Goal: Communication & Community: Answer question/provide support

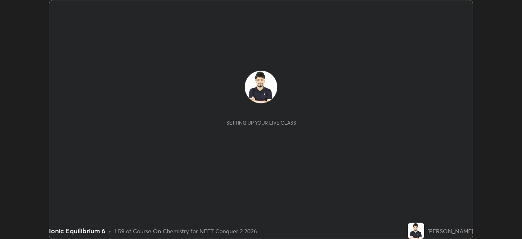
scroll to position [239, 522]
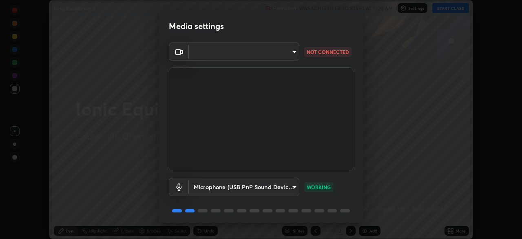
click at [197, 51] on body "Erase all Ionic Equilibrium 6 Recording WAS SCHEDULED TO START AT 11:20 AM Sett…" at bounding box center [261, 119] width 522 height 239
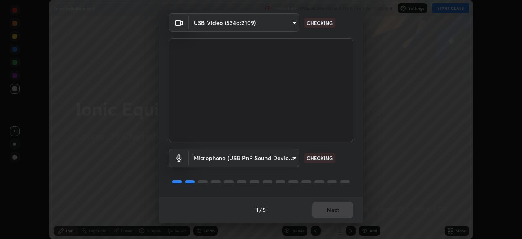
click at [323, 213] on div "1 / 5 Next" at bounding box center [261, 209] width 204 height 26
click at [325, 213] on div "1 / 5 Next" at bounding box center [261, 209] width 204 height 26
click at [326, 214] on div "1 / 5 Next" at bounding box center [261, 209] width 204 height 26
click at [327, 214] on div "1 / 5 Next" at bounding box center [261, 209] width 204 height 26
click at [328, 213] on div "1 / 5 Next" at bounding box center [261, 209] width 204 height 26
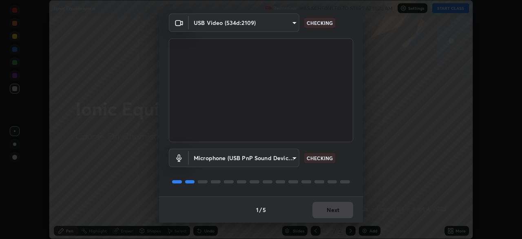
click at [330, 214] on div "1 / 5 Next" at bounding box center [261, 209] width 204 height 26
click at [330, 211] on div "1 / 5 Next" at bounding box center [261, 209] width 204 height 26
click at [332, 211] on div "1 / 5 Next" at bounding box center [261, 209] width 204 height 26
click at [333, 214] on div "1 / 5 Next" at bounding box center [261, 209] width 204 height 26
click at [333, 213] on div "1 / 5 Next" at bounding box center [261, 209] width 204 height 26
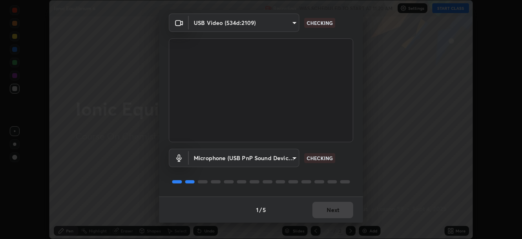
click at [334, 212] on div "1 / 5 Next" at bounding box center [261, 209] width 204 height 26
click at [333, 213] on div "1 / 5 Next" at bounding box center [261, 209] width 204 height 26
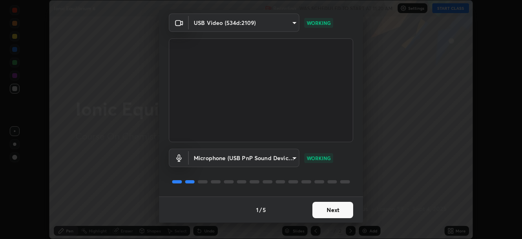
click at [337, 213] on button "Next" at bounding box center [333, 210] width 41 height 16
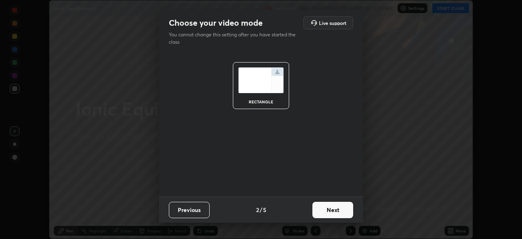
scroll to position [0, 0]
click at [338, 213] on button "Next" at bounding box center [333, 210] width 41 height 16
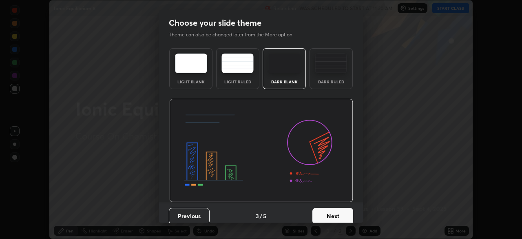
click at [339, 211] on button "Next" at bounding box center [333, 216] width 41 height 16
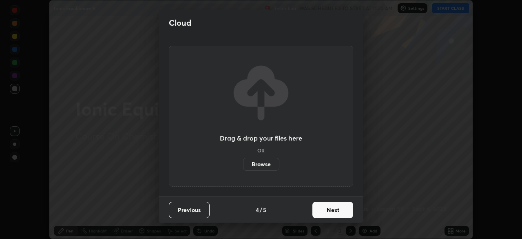
click at [339, 213] on button "Next" at bounding box center [333, 210] width 41 height 16
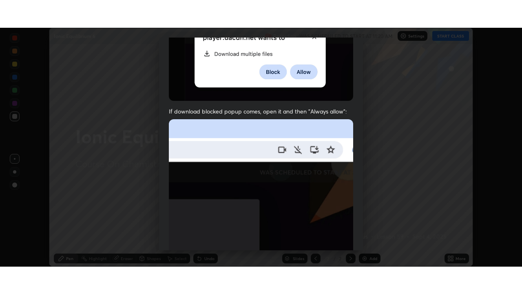
scroll to position [195, 0]
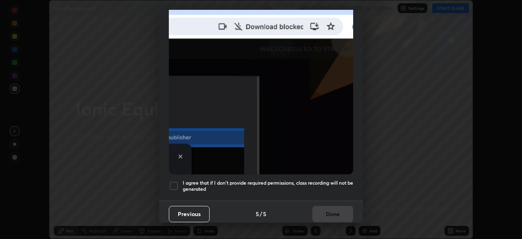
click at [275, 180] on h5 "I agree that if I don't provide required permissions, class recording will not …" at bounding box center [268, 186] width 171 height 13
click at [323, 206] on button "Done" at bounding box center [333, 214] width 41 height 16
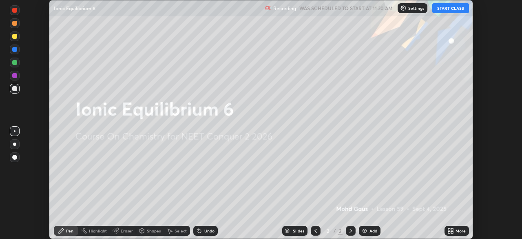
click at [450, 232] on icon at bounding box center [449, 232] width 2 height 2
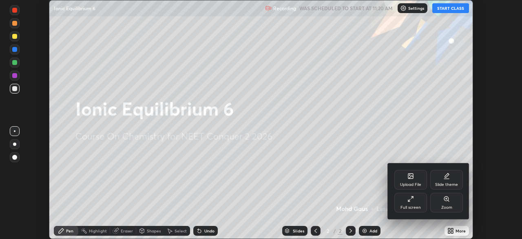
click at [411, 202] on div "Full screen" at bounding box center [411, 203] width 33 height 20
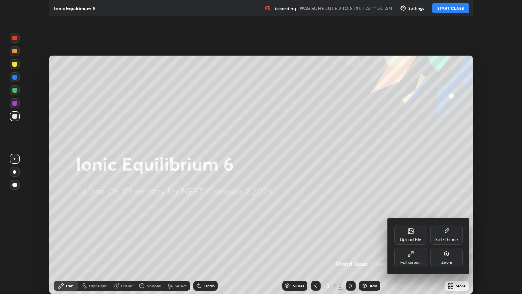
scroll to position [294, 522]
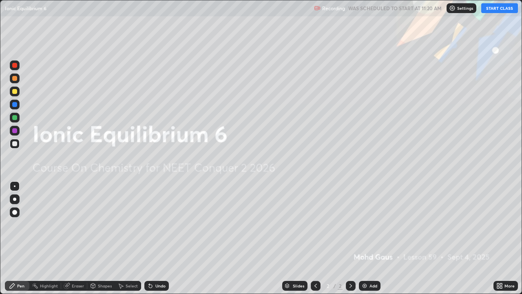
click at [495, 5] on button "START CLASS" at bounding box center [500, 8] width 37 height 10
click at [368, 238] on div "Add" at bounding box center [370, 286] width 22 height 10
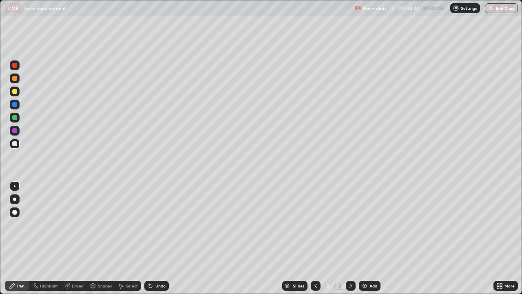
click at [371, 238] on div "Add" at bounding box center [374, 286] width 8 height 4
click at [14, 199] on div at bounding box center [14, 199] width 3 height 3
click at [14, 131] on div at bounding box center [14, 130] width 5 height 5
click at [78, 238] on div "Eraser" at bounding box center [74, 286] width 26 height 10
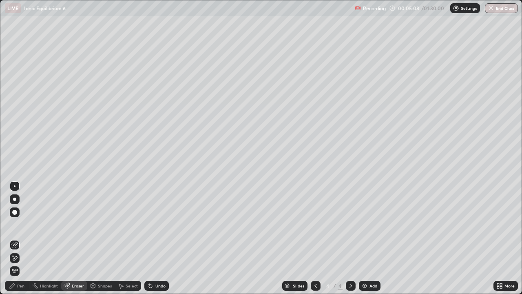
click at [99, 238] on div "Shapes" at bounding box center [105, 286] width 14 height 4
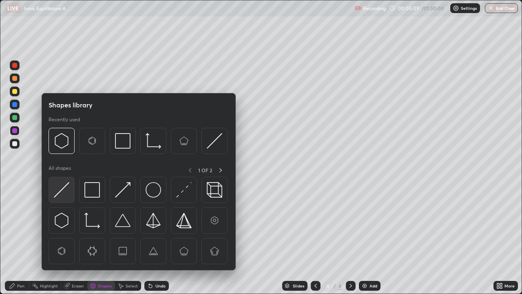
click at [66, 193] on img at bounding box center [62, 190] width 16 height 16
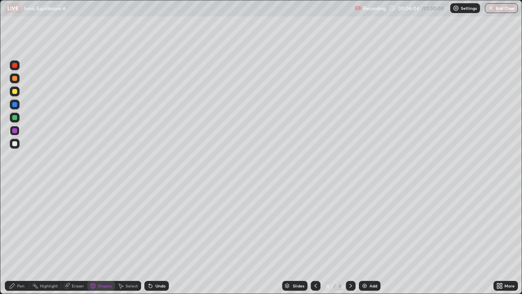
click at [20, 238] on div "Pen" at bounding box center [17, 286] width 24 height 10
click at [16, 200] on div at bounding box center [15, 199] width 10 height 10
click at [16, 122] on div at bounding box center [15, 118] width 10 height 10
click at [93, 238] on icon at bounding box center [93, 286] width 0 height 3
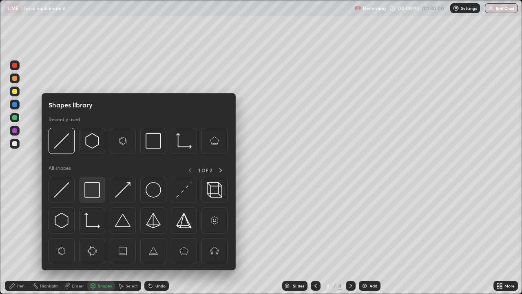
click at [90, 192] on img at bounding box center [92, 190] width 16 height 16
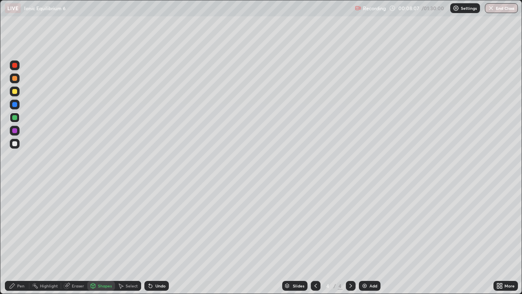
click at [15, 65] on div at bounding box center [14, 65] width 5 height 5
click at [17, 67] on div at bounding box center [14, 65] width 5 height 5
click at [17, 69] on div at bounding box center [15, 65] width 10 height 10
click at [100, 238] on div "Shapes" at bounding box center [105, 286] width 14 height 4
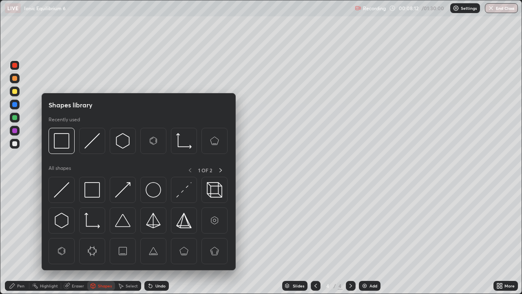
click at [16, 93] on div at bounding box center [14, 91] width 5 height 5
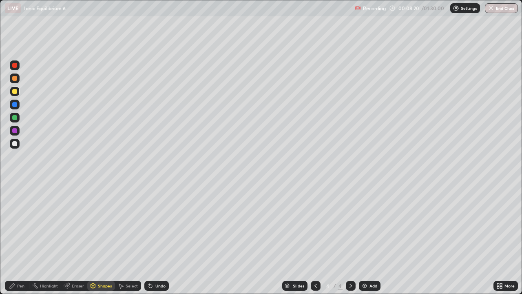
click at [74, 238] on div "Eraser" at bounding box center [74, 286] width 26 height 10
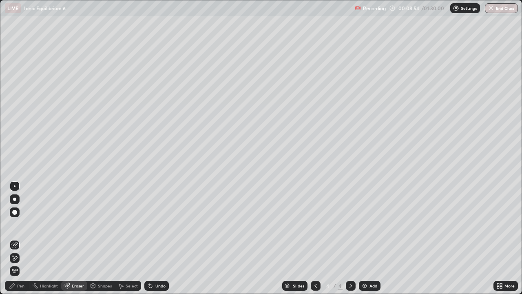
click at [21, 238] on div "Pen" at bounding box center [20, 286] width 7 height 4
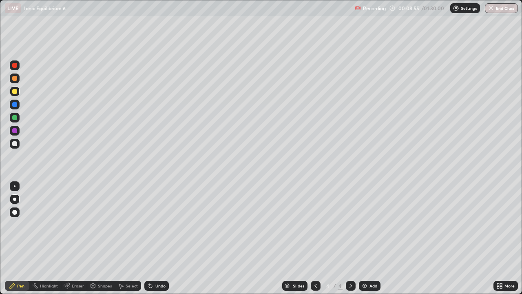
click at [16, 142] on div at bounding box center [14, 143] width 5 height 5
click at [354, 238] on div at bounding box center [351, 286] width 10 height 10
click at [365, 238] on img at bounding box center [365, 285] width 7 height 7
click at [15, 199] on div at bounding box center [14, 199] width 3 height 3
click at [16, 143] on div at bounding box center [14, 143] width 5 height 5
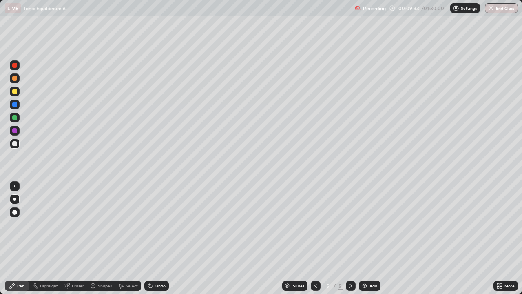
click at [316, 238] on icon at bounding box center [316, 285] width 7 height 7
click at [350, 238] on icon at bounding box center [351, 285] width 7 height 7
click at [73, 238] on div "Eraser" at bounding box center [78, 286] width 12 height 4
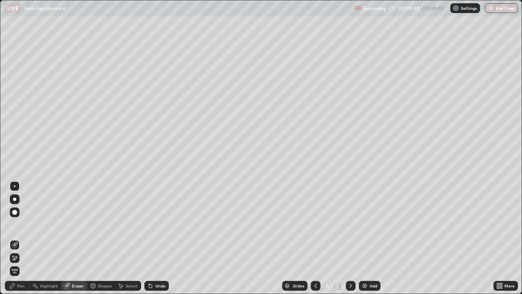
click at [14, 238] on icon at bounding box center [12, 285] width 7 height 7
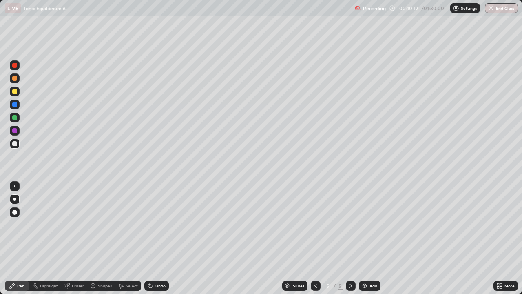
click at [77, 238] on div "Eraser" at bounding box center [78, 286] width 12 height 4
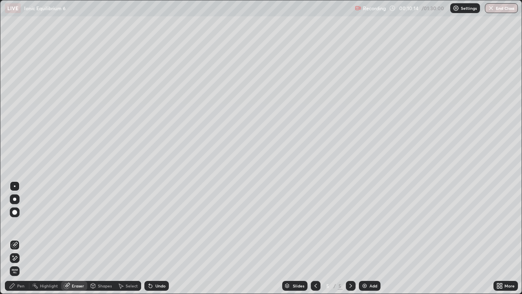
click at [16, 238] on div "Pen" at bounding box center [17, 286] width 24 height 10
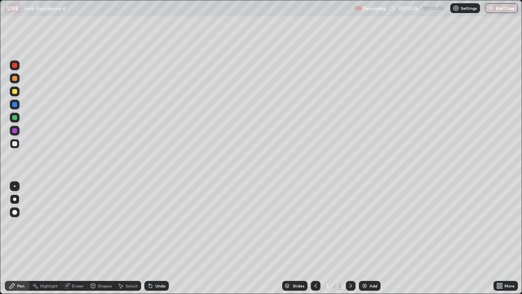
click at [78, 238] on div "Eraser" at bounding box center [78, 286] width 12 height 4
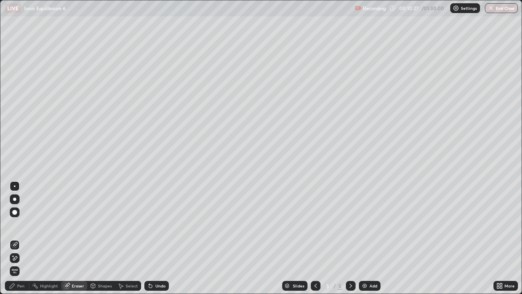
click at [18, 238] on div "Pen" at bounding box center [17, 286] width 24 height 10
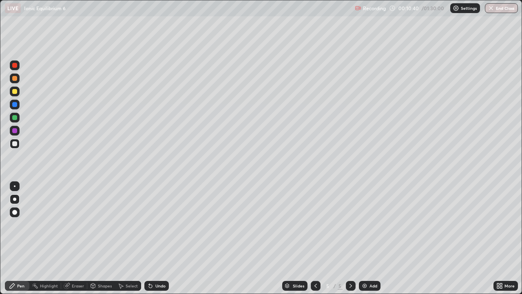
click at [18, 95] on div at bounding box center [15, 92] width 10 height 10
click at [314, 238] on icon at bounding box center [316, 285] width 7 height 7
click at [348, 238] on div at bounding box center [351, 286] width 10 height 10
click at [314, 238] on icon at bounding box center [316, 285] width 7 height 7
click at [350, 238] on icon at bounding box center [351, 286] width 2 height 4
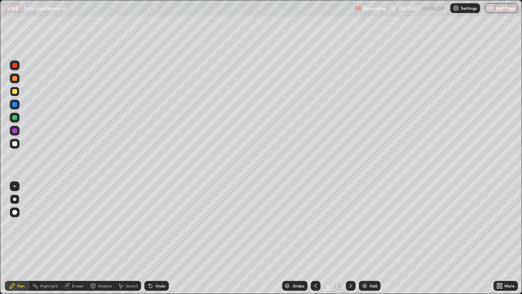
click at [316, 238] on icon at bounding box center [316, 285] width 7 height 7
click at [352, 238] on div at bounding box center [351, 286] width 10 height 10
click at [15, 148] on div at bounding box center [15, 144] width 10 height 10
click at [14, 119] on div at bounding box center [14, 117] width 5 height 5
click at [16, 80] on div at bounding box center [14, 78] width 5 height 5
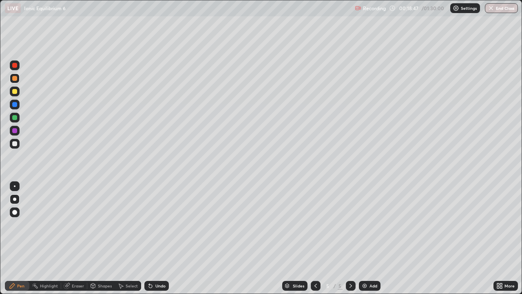
click at [371, 238] on div "Add" at bounding box center [374, 286] width 8 height 4
click at [15, 202] on div at bounding box center [15, 199] width 10 height 10
click at [14, 146] on div at bounding box center [14, 143] width 5 height 5
click at [74, 238] on div "Eraser" at bounding box center [78, 286] width 12 height 4
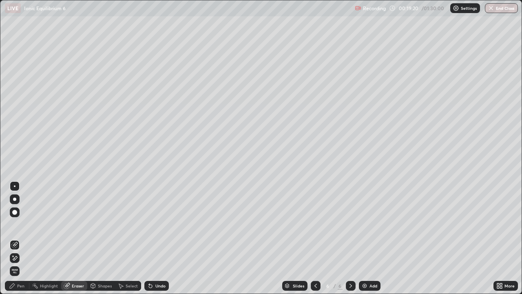
click at [76, 238] on div "Eraser" at bounding box center [78, 286] width 12 height 4
click at [18, 184] on div at bounding box center [15, 186] width 10 height 10
click at [17, 238] on div "Pen" at bounding box center [20, 286] width 7 height 4
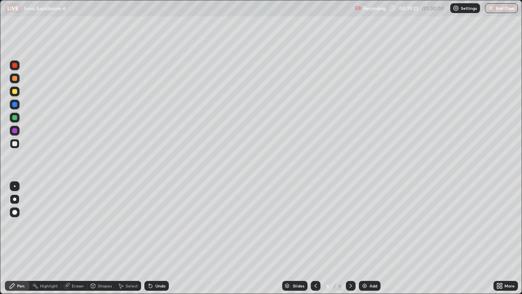
click at [17, 131] on div at bounding box center [15, 131] width 10 height 10
click at [75, 238] on div "Eraser" at bounding box center [78, 286] width 12 height 4
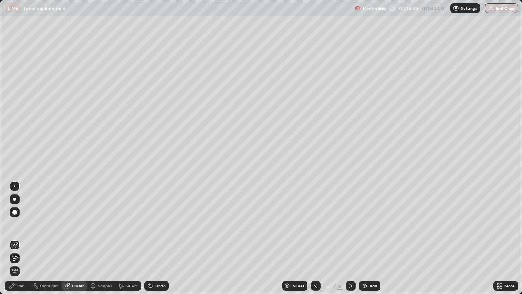
click at [23, 238] on div "Pen" at bounding box center [17, 286] width 24 height 10
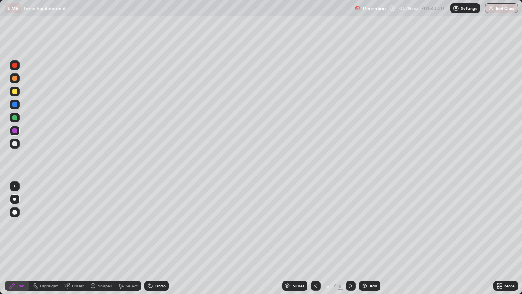
click at [15, 141] on div at bounding box center [14, 143] width 5 height 5
click at [53, 238] on div "Highlight" at bounding box center [49, 286] width 18 height 4
click at [74, 238] on div "Eraser" at bounding box center [74, 286] width 26 height 10
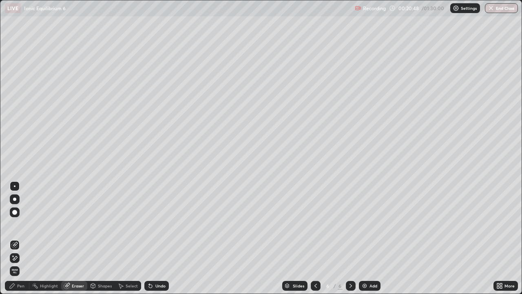
click at [22, 238] on div "Pen" at bounding box center [20, 286] width 7 height 4
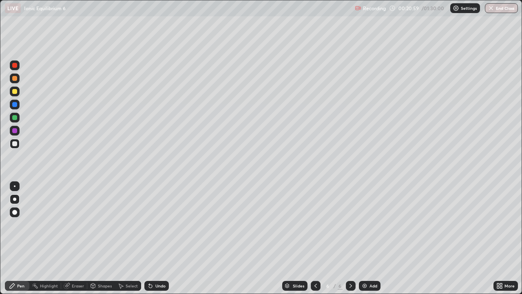
click at [75, 238] on div "Eraser" at bounding box center [78, 286] width 12 height 4
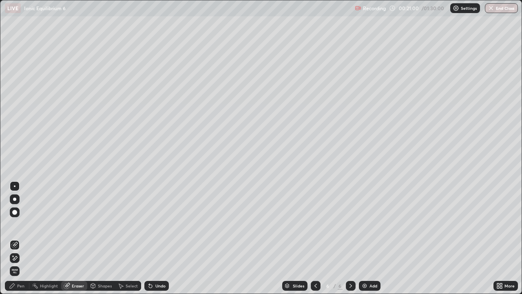
click at [21, 238] on div "Pen" at bounding box center [20, 286] width 7 height 4
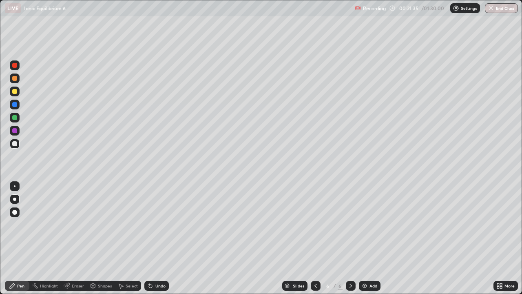
click at [79, 238] on div "Eraser" at bounding box center [74, 286] width 26 height 10
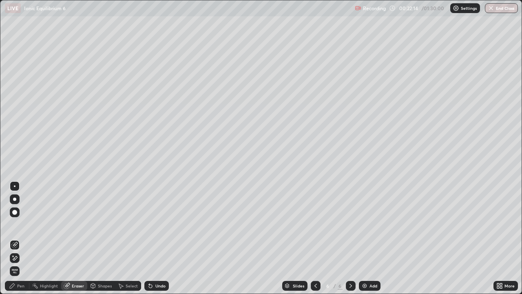
click at [15, 199] on div at bounding box center [14, 199] width 3 height 3
click at [16, 238] on div "Pen" at bounding box center [17, 286] width 24 height 10
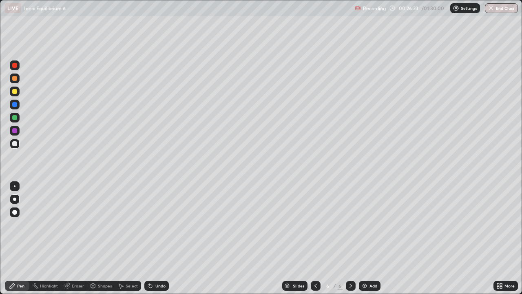
click at [365, 238] on img at bounding box center [365, 285] width 7 height 7
click at [12, 147] on div at bounding box center [15, 144] width 10 height 10
click at [15, 118] on div at bounding box center [14, 117] width 5 height 5
click at [18, 143] on div at bounding box center [15, 144] width 10 height 10
click at [14, 92] on div at bounding box center [14, 91] width 5 height 5
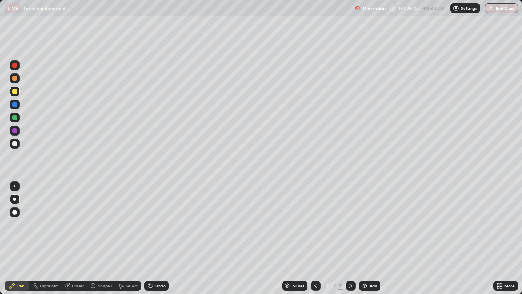
click at [14, 146] on div at bounding box center [14, 143] width 5 height 5
click at [15, 144] on div at bounding box center [14, 143] width 5 height 5
click at [74, 238] on div "Eraser" at bounding box center [78, 286] width 12 height 4
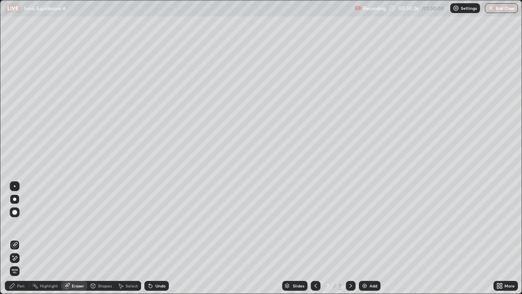
click at [16, 238] on div "Pen" at bounding box center [17, 286] width 24 height 10
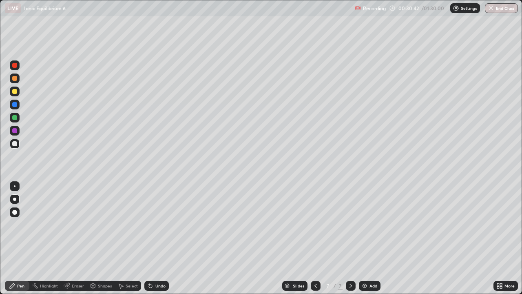
click at [315, 238] on icon at bounding box center [316, 285] width 7 height 7
click at [351, 238] on icon at bounding box center [351, 285] width 7 height 7
click at [350, 238] on icon at bounding box center [351, 285] width 7 height 7
click at [375, 238] on div "Add" at bounding box center [370, 286] width 22 height 10
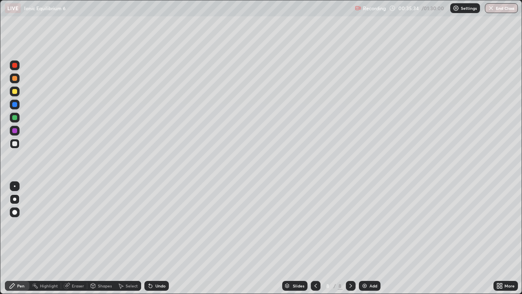
click at [17, 93] on div at bounding box center [15, 92] width 10 height 10
click at [74, 238] on div "Eraser" at bounding box center [78, 286] width 12 height 4
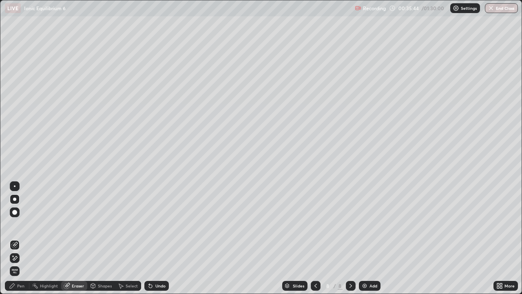
click at [17, 238] on div "Pen" at bounding box center [17, 286] width 24 height 10
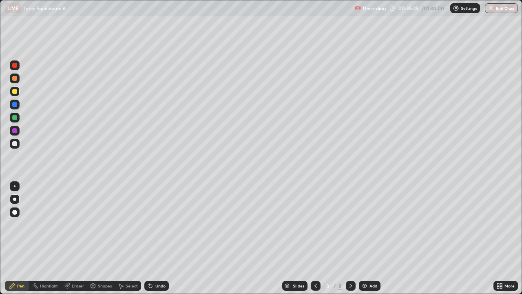
click at [15, 92] on div at bounding box center [14, 91] width 5 height 5
click at [18, 107] on div at bounding box center [15, 105] width 10 height 10
click at [15, 199] on div at bounding box center [14, 199] width 3 height 3
click at [14, 146] on div at bounding box center [14, 143] width 5 height 5
click at [13, 144] on div at bounding box center [14, 143] width 5 height 5
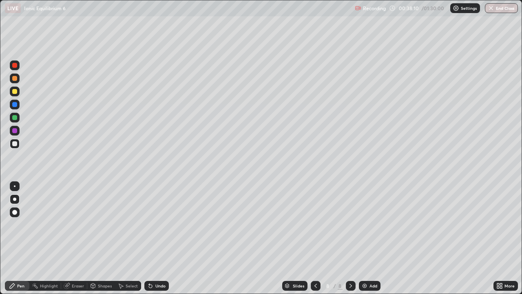
click at [16, 199] on div at bounding box center [14, 199] width 3 height 3
click at [15, 143] on div at bounding box center [14, 143] width 5 height 5
click at [13, 119] on div at bounding box center [14, 117] width 5 height 5
click at [14, 211] on div at bounding box center [14, 212] width 5 height 5
click at [14, 198] on div at bounding box center [14, 199] width 3 height 3
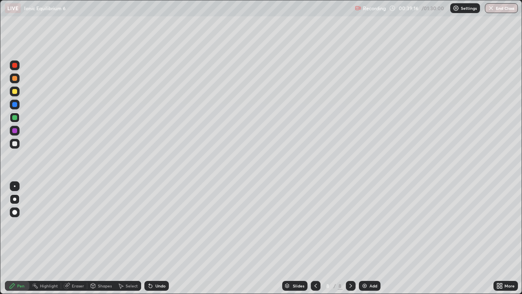
click at [16, 145] on div at bounding box center [14, 143] width 5 height 5
click at [74, 238] on div "Eraser" at bounding box center [78, 286] width 12 height 4
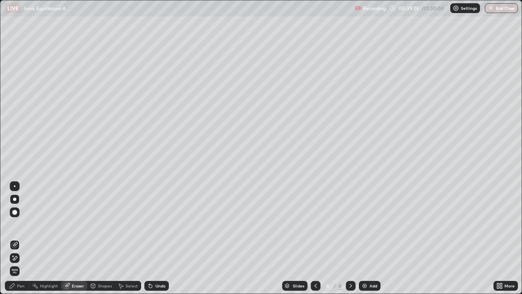
click at [23, 238] on div "Pen" at bounding box center [20, 286] width 7 height 4
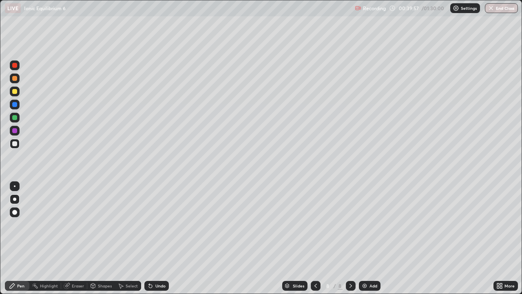
click at [47, 238] on div "Highlight" at bounding box center [49, 286] width 18 height 4
click at [13, 142] on div at bounding box center [14, 143] width 5 height 5
click at [18, 142] on div at bounding box center [15, 144] width 10 height 10
click at [17, 95] on div at bounding box center [15, 92] width 10 height 10
click at [80, 238] on div "Eraser" at bounding box center [78, 286] width 12 height 4
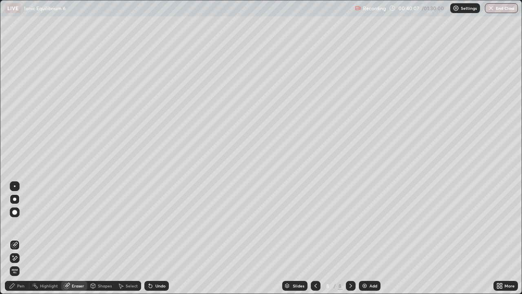
click at [16, 238] on div "Pen" at bounding box center [17, 286] width 24 height 10
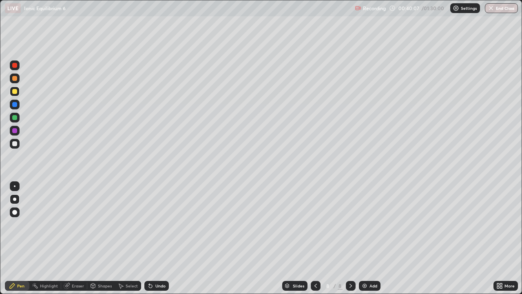
click at [16, 79] on div at bounding box center [14, 78] width 5 height 5
click at [19, 238] on div "Pen" at bounding box center [17, 286] width 24 height 10
click at [15, 143] on div at bounding box center [14, 143] width 5 height 5
click at [93, 238] on icon at bounding box center [93, 286] width 0 height 3
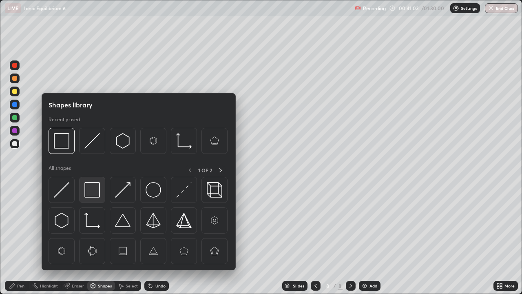
click at [89, 192] on img at bounding box center [92, 190] width 16 height 16
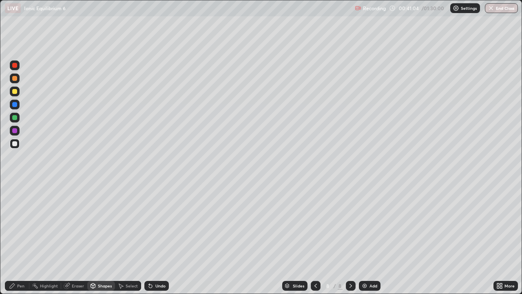
click at [15, 128] on div at bounding box center [14, 130] width 5 height 5
click at [367, 238] on img at bounding box center [365, 285] width 7 height 7
click at [314, 238] on icon at bounding box center [316, 285] width 7 height 7
click at [351, 238] on div at bounding box center [351, 286] width 10 height 10
click at [18, 147] on div at bounding box center [15, 144] width 10 height 10
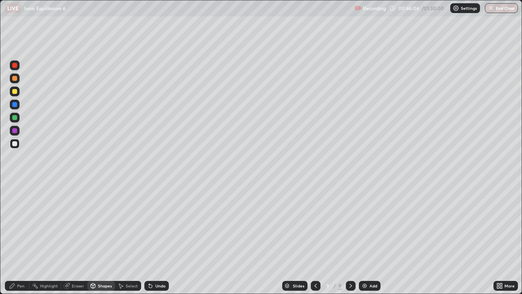
click at [311, 238] on div at bounding box center [316, 286] width 10 height 10
click at [359, 238] on div "Slides 8 / 9 Add" at bounding box center [331, 286] width 325 height 16
click at [349, 238] on icon at bounding box center [351, 285] width 7 height 7
click at [71, 238] on div "Eraser" at bounding box center [74, 286] width 26 height 10
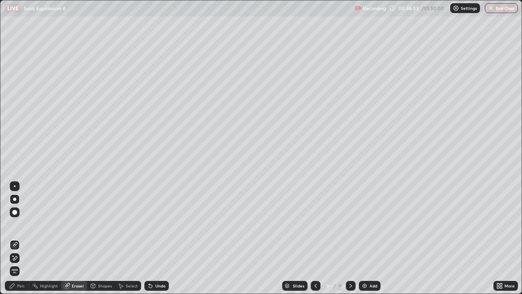
click at [21, 238] on div "Pen" at bounding box center [20, 286] width 7 height 4
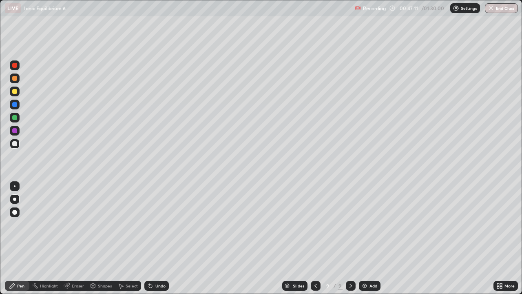
click at [73, 238] on div "Eraser" at bounding box center [74, 286] width 26 height 10
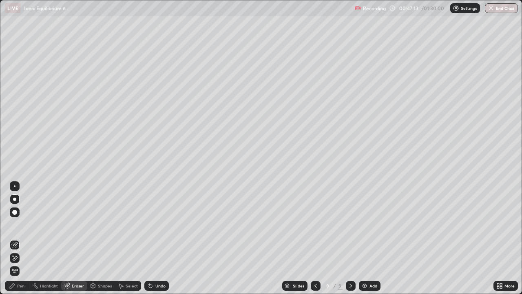
click at [19, 238] on div "Pen" at bounding box center [17, 286] width 24 height 10
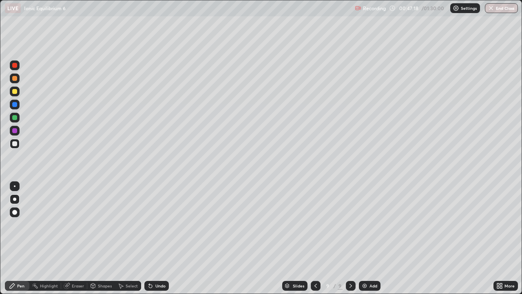
click at [15, 91] on div at bounding box center [14, 91] width 5 height 5
click at [15, 144] on div at bounding box center [14, 143] width 5 height 5
click at [18, 76] on div at bounding box center [15, 78] width 10 height 10
click at [13, 144] on div at bounding box center [14, 143] width 5 height 5
click at [17, 145] on div at bounding box center [14, 143] width 5 height 5
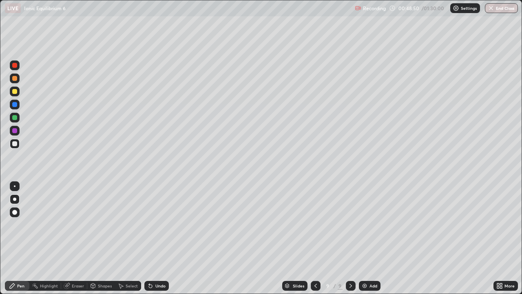
click at [48, 238] on div "Highlight" at bounding box center [49, 286] width 18 height 4
click at [314, 238] on icon at bounding box center [316, 285] width 7 height 7
click at [350, 238] on icon at bounding box center [351, 285] width 7 height 7
click at [74, 238] on div "Eraser" at bounding box center [78, 286] width 12 height 4
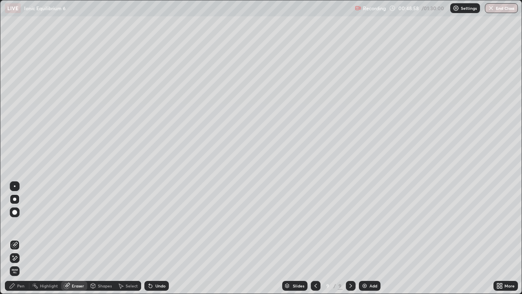
click at [18, 238] on div "Pen" at bounding box center [20, 286] width 7 height 4
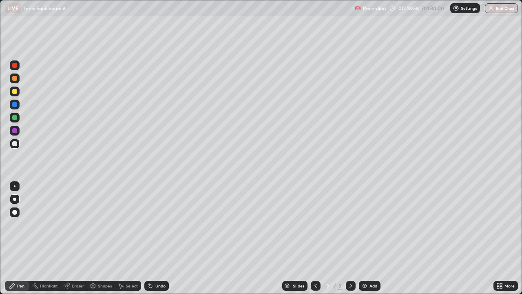
click at [17, 148] on div at bounding box center [15, 144] width 10 height 10
click at [315, 238] on icon at bounding box center [316, 285] width 7 height 7
click at [350, 238] on icon at bounding box center [351, 285] width 7 height 7
click at [14, 94] on div at bounding box center [15, 92] width 10 height 10
click at [16, 142] on div at bounding box center [14, 143] width 5 height 5
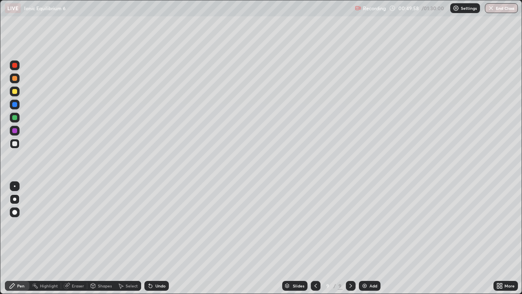
click at [16, 147] on div at bounding box center [15, 144] width 10 height 10
click at [16, 145] on div at bounding box center [14, 143] width 5 height 5
click at [13, 131] on div at bounding box center [14, 130] width 5 height 5
click at [16, 143] on div at bounding box center [14, 143] width 5 height 5
click at [14, 95] on div at bounding box center [15, 92] width 10 height 10
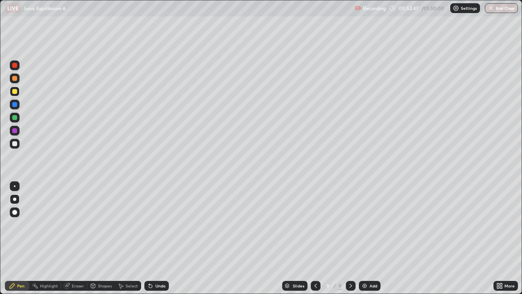
click at [73, 238] on div "Eraser" at bounding box center [74, 286] width 26 height 10
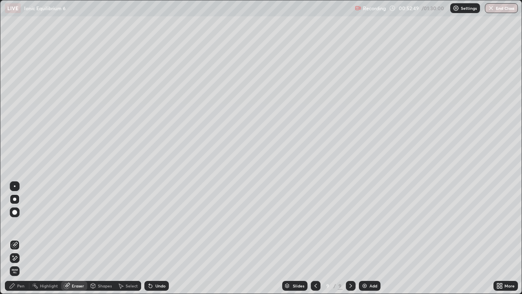
click at [16, 238] on div "Pen" at bounding box center [17, 286] width 24 height 10
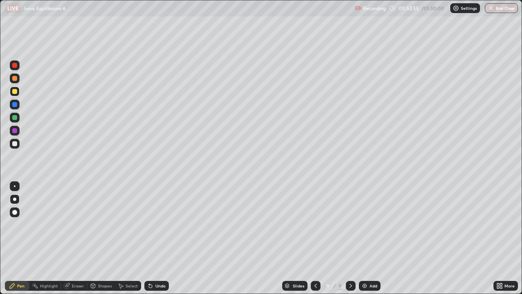
click at [13, 132] on div at bounding box center [14, 130] width 5 height 5
click at [15, 117] on div at bounding box center [14, 117] width 5 height 5
click at [18, 142] on div at bounding box center [15, 144] width 10 height 10
click at [74, 238] on div "Eraser" at bounding box center [78, 286] width 12 height 4
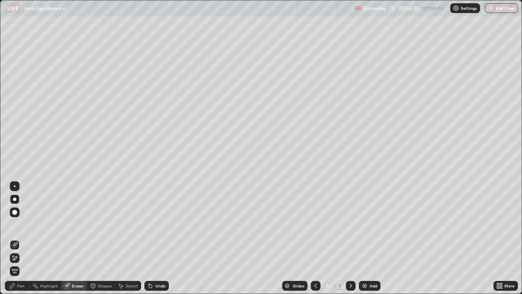
click at [18, 238] on div "Pen" at bounding box center [20, 286] width 7 height 4
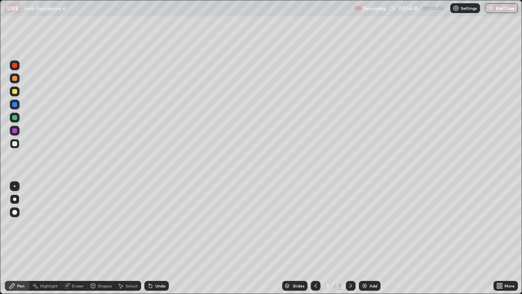
click at [11, 118] on div at bounding box center [15, 118] width 10 height 10
click at [370, 238] on div "Add" at bounding box center [374, 286] width 8 height 4
click at [15, 144] on div at bounding box center [14, 143] width 5 height 5
click at [77, 238] on div "Eraser" at bounding box center [78, 286] width 12 height 4
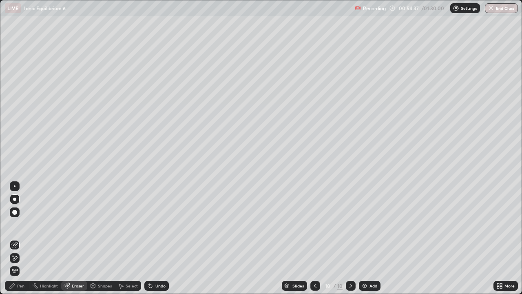
click at [19, 238] on div "Pen" at bounding box center [20, 286] width 7 height 4
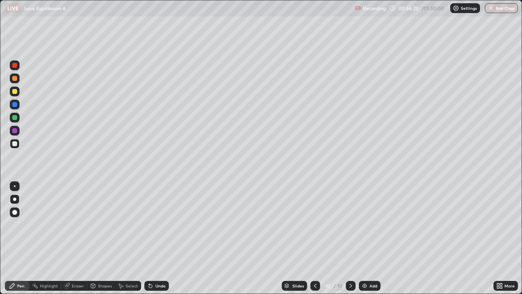
click at [17, 147] on div at bounding box center [15, 144] width 10 height 10
click at [13, 94] on div at bounding box center [15, 92] width 10 height 10
click at [14, 144] on div at bounding box center [14, 143] width 5 height 5
click at [314, 238] on icon at bounding box center [315, 286] width 2 height 4
click at [349, 238] on icon at bounding box center [351, 285] width 7 height 7
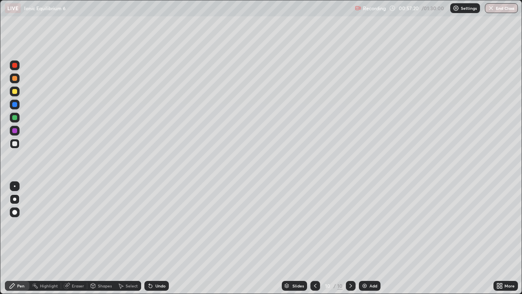
click at [313, 238] on div at bounding box center [316, 286] width 10 height 10
click at [350, 238] on icon at bounding box center [351, 285] width 7 height 7
click at [373, 238] on div "Add" at bounding box center [374, 286] width 8 height 4
click at [306, 238] on div "Slides" at bounding box center [294, 286] width 25 height 10
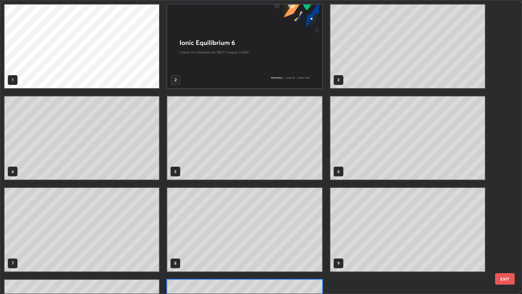
scroll to position [291, 517]
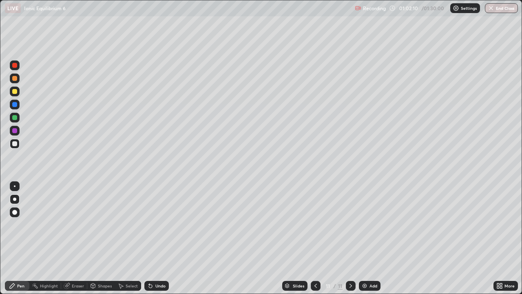
click at [15, 143] on div at bounding box center [14, 143] width 5 height 5
click at [15, 199] on div at bounding box center [14, 199] width 3 height 3
click at [16, 92] on div at bounding box center [14, 91] width 5 height 5
click at [15, 199] on div at bounding box center [14, 199] width 3 height 3
click at [18, 142] on div at bounding box center [15, 144] width 10 height 10
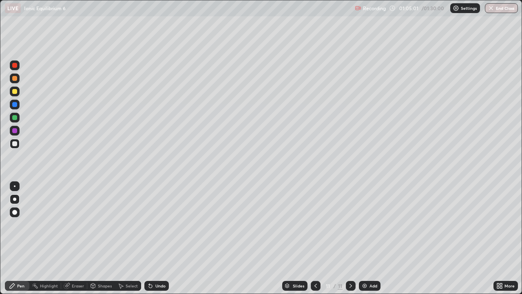
click at [15, 141] on div at bounding box center [14, 143] width 5 height 5
click at [15, 91] on div at bounding box center [14, 91] width 5 height 5
click at [16, 147] on div at bounding box center [15, 144] width 10 height 10
click at [69, 238] on icon at bounding box center [67, 285] width 7 height 7
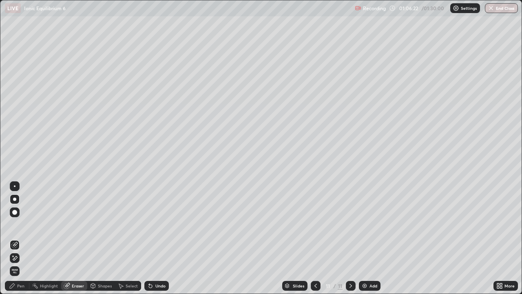
click at [27, 238] on div "Pen" at bounding box center [17, 286] width 24 height 10
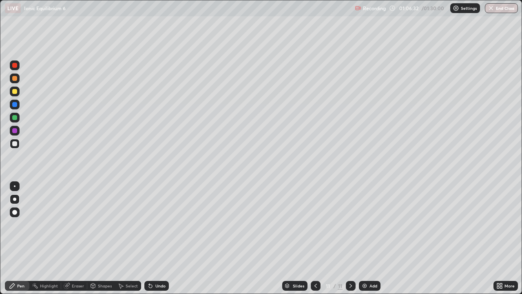
click at [74, 238] on div "Eraser" at bounding box center [78, 286] width 12 height 4
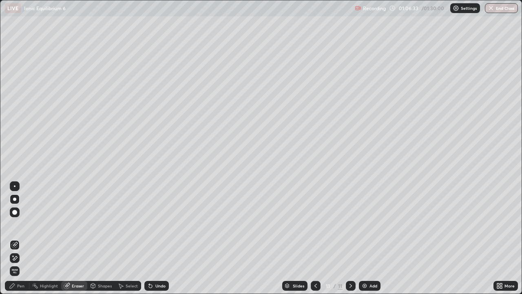
click at [17, 238] on div "Pen" at bounding box center [17, 286] width 24 height 10
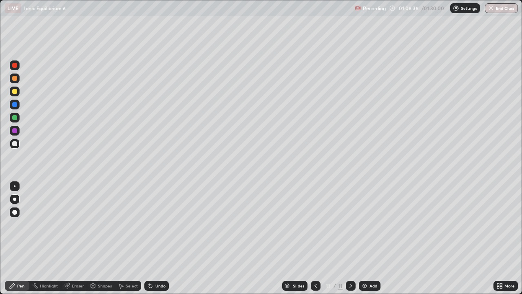
click at [21, 238] on div "Pen" at bounding box center [20, 286] width 7 height 4
click at [100, 238] on div "Shapes" at bounding box center [105, 286] width 14 height 4
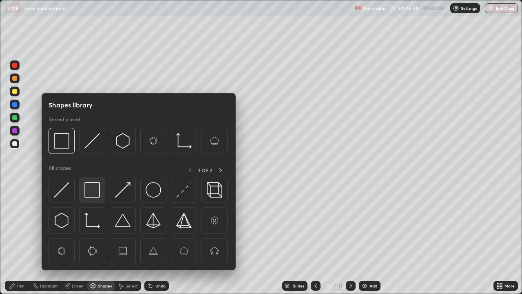
click at [92, 190] on img at bounding box center [92, 190] width 16 height 16
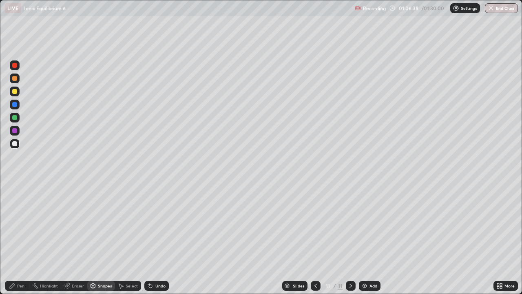
click at [17, 120] on div at bounding box center [15, 118] width 10 height 10
click at [13, 147] on div at bounding box center [15, 144] width 10 height 10
click at [71, 238] on div "Eraser" at bounding box center [74, 286] width 26 height 10
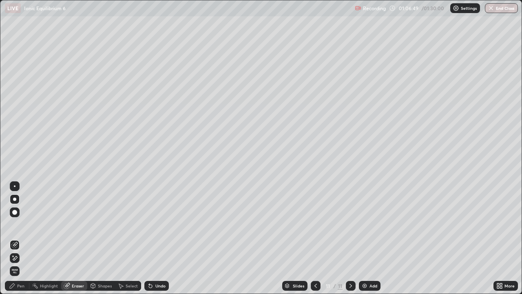
click at [20, 238] on div "Pen" at bounding box center [20, 286] width 7 height 4
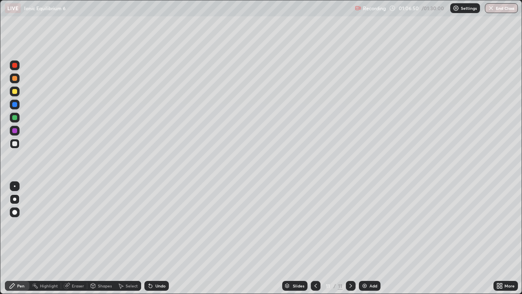
click at [17, 146] on div at bounding box center [15, 144] width 10 height 10
click at [73, 238] on div "Eraser" at bounding box center [74, 286] width 26 height 10
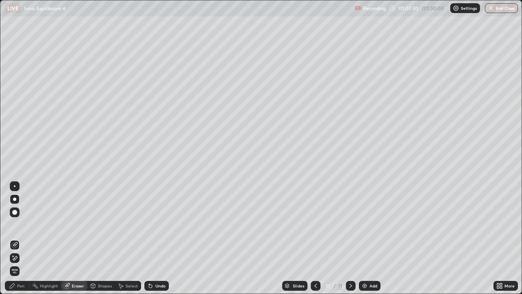
click at [16, 238] on div "Pen" at bounding box center [17, 286] width 24 height 10
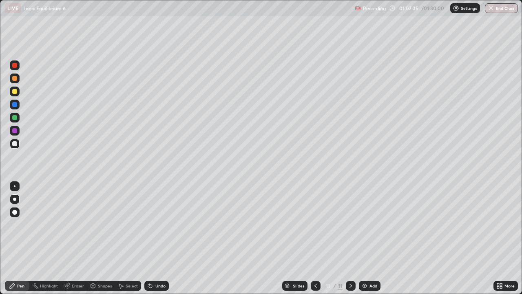
click at [13, 194] on div at bounding box center [15, 199] width 10 height 10
click at [99, 238] on div "Shapes" at bounding box center [105, 286] width 14 height 4
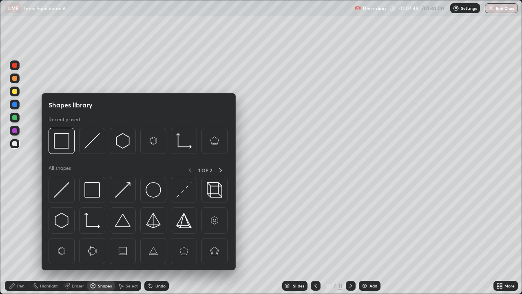
click at [16, 116] on div at bounding box center [14, 117] width 5 height 5
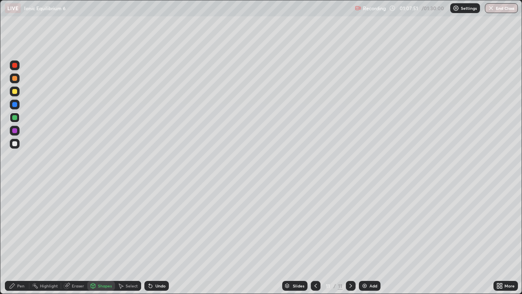
click at [16, 132] on div at bounding box center [14, 130] width 5 height 5
click at [15, 118] on div at bounding box center [14, 117] width 5 height 5
click at [27, 238] on div "Pen" at bounding box center [17, 286] width 24 height 10
click at [368, 238] on div "Add" at bounding box center [370, 286] width 22 height 10
click at [315, 238] on icon at bounding box center [316, 285] width 7 height 7
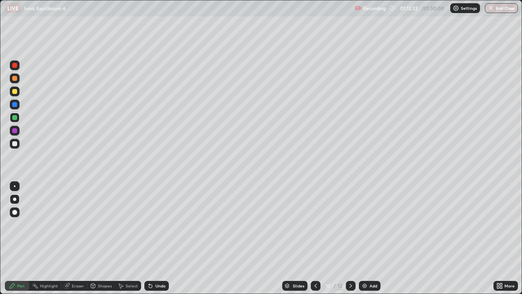
click at [349, 238] on div at bounding box center [351, 286] width 10 height 10
click at [13, 90] on div at bounding box center [14, 91] width 5 height 5
click at [16, 147] on div at bounding box center [15, 144] width 10 height 10
click at [14, 118] on div at bounding box center [14, 117] width 5 height 5
click at [15, 199] on div at bounding box center [14, 199] width 3 height 3
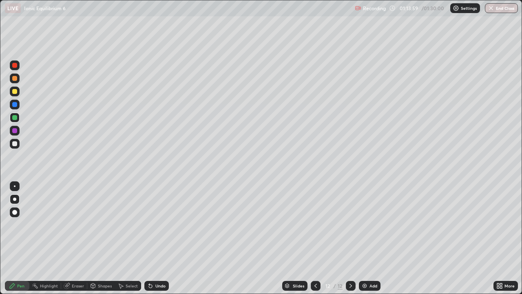
click at [16, 146] on div at bounding box center [15, 144] width 10 height 10
click at [21, 238] on div "Pen" at bounding box center [20, 286] width 7 height 4
click at [54, 238] on div "Highlight" at bounding box center [49, 286] width 18 height 4
click at [75, 238] on div "Eraser" at bounding box center [78, 286] width 12 height 4
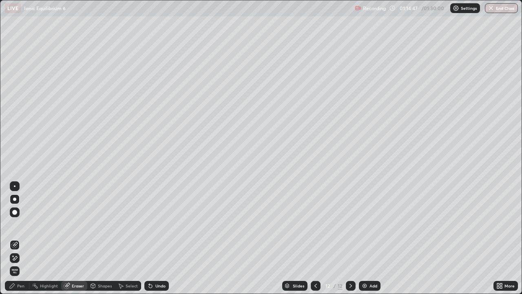
click at [23, 238] on div "Pen" at bounding box center [17, 286] width 24 height 10
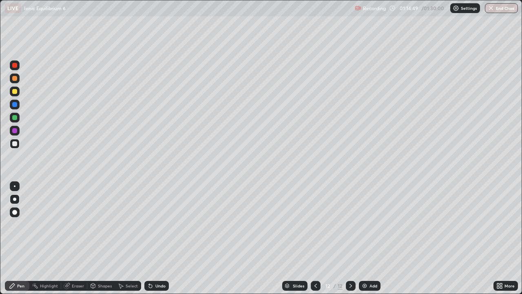
click at [98, 238] on div "Shapes" at bounding box center [105, 286] width 14 height 4
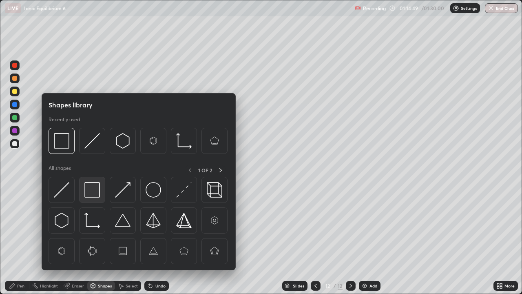
click at [92, 186] on img at bounding box center [92, 190] width 16 height 16
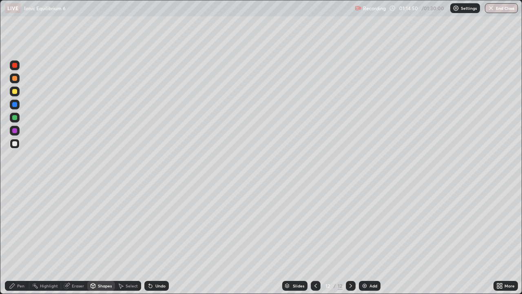
click at [18, 131] on div at bounding box center [15, 131] width 10 height 10
click at [18, 141] on div at bounding box center [15, 144] width 10 height 10
click at [22, 238] on div "Pen" at bounding box center [17, 286] width 24 height 10
click at [13, 147] on div at bounding box center [15, 144] width 10 height 10
click at [15, 199] on div at bounding box center [14, 199] width 3 height 3
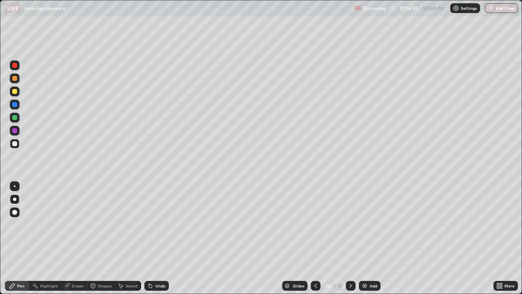
click at [15, 147] on div at bounding box center [15, 144] width 10 height 10
click at [14, 238] on icon at bounding box center [12, 285] width 7 height 7
click at [16, 132] on div at bounding box center [14, 130] width 5 height 5
click at [15, 199] on div at bounding box center [14, 199] width 3 height 3
click at [15, 144] on div at bounding box center [14, 143] width 5 height 5
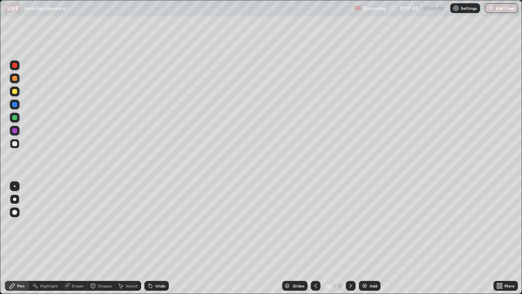
click at [76, 238] on div "Eraser" at bounding box center [78, 286] width 12 height 4
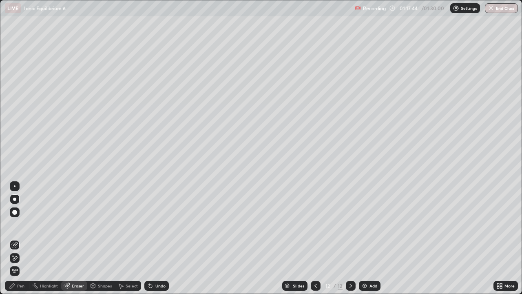
click at [25, 238] on div "Pen" at bounding box center [17, 286] width 24 height 10
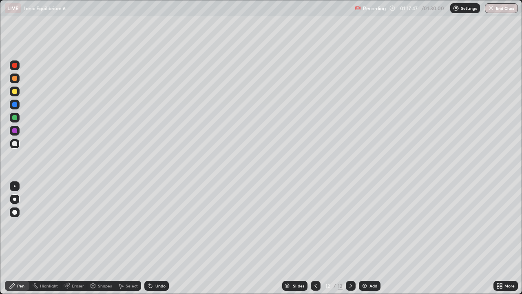
click at [74, 238] on div "Eraser" at bounding box center [78, 286] width 12 height 4
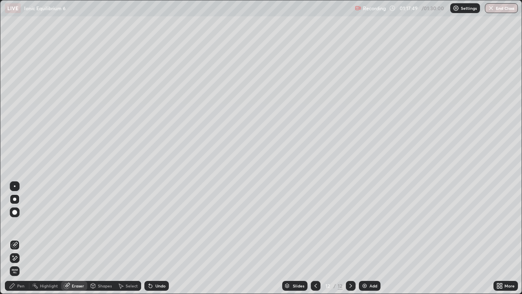
click at [18, 238] on div "Pen" at bounding box center [17, 286] width 24 height 10
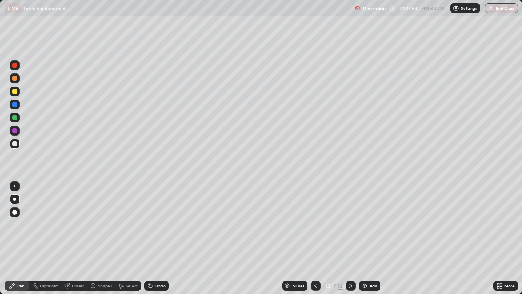
click at [18, 238] on div "Pen" at bounding box center [17, 286] width 24 height 10
click at [18, 145] on div at bounding box center [15, 144] width 10 height 10
click at [72, 238] on div "Eraser" at bounding box center [78, 286] width 12 height 4
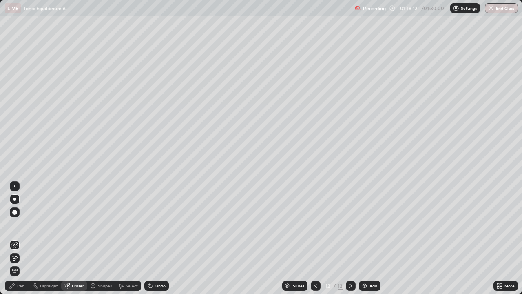
click at [20, 238] on div "Pen" at bounding box center [17, 286] width 24 height 10
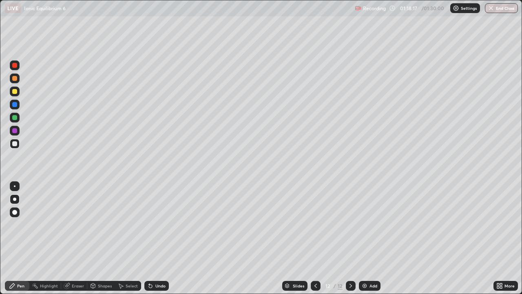
click at [80, 238] on div "Eraser" at bounding box center [78, 286] width 12 height 4
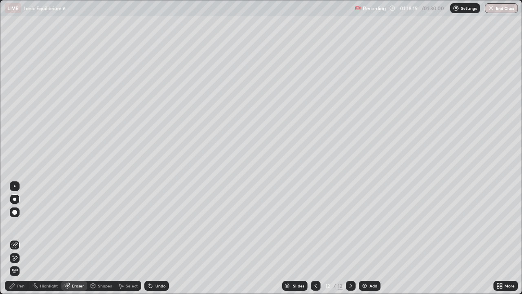
click at [20, 238] on div "Pen" at bounding box center [20, 286] width 7 height 4
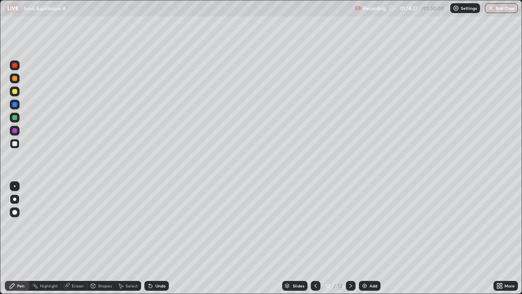
click at [368, 238] on div "Add" at bounding box center [370, 286] width 22 height 10
click at [15, 144] on div at bounding box center [14, 143] width 5 height 5
click at [16, 144] on div at bounding box center [14, 143] width 5 height 5
click at [76, 238] on div "Eraser" at bounding box center [78, 286] width 12 height 4
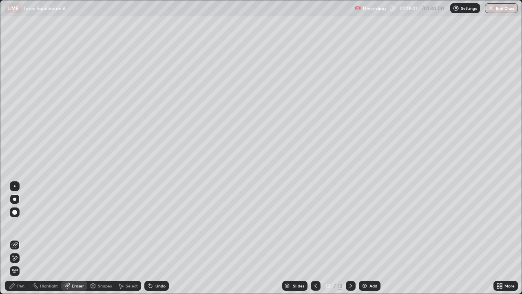
click at [20, 238] on div "Pen" at bounding box center [20, 286] width 7 height 4
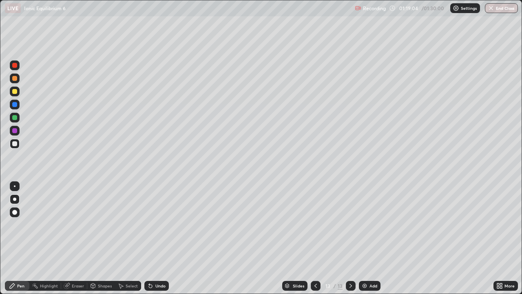
click at [75, 238] on div "Eraser" at bounding box center [74, 286] width 26 height 10
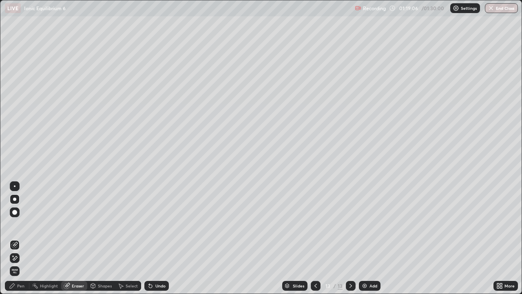
click at [24, 238] on div "Pen" at bounding box center [17, 286] width 24 height 10
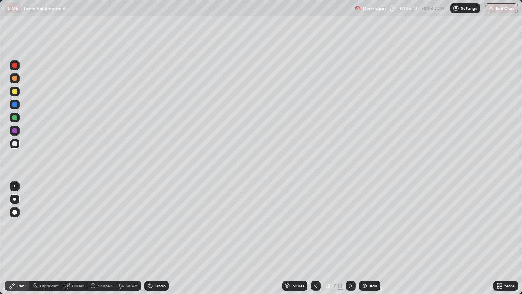
click at [313, 238] on div at bounding box center [316, 286] width 10 height 16
click at [346, 238] on div at bounding box center [351, 286] width 10 height 10
click at [16, 146] on div at bounding box center [15, 144] width 10 height 10
click at [315, 238] on icon at bounding box center [316, 285] width 7 height 7
click at [74, 238] on div "Eraser" at bounding box center [78, 286] width 12 height 4
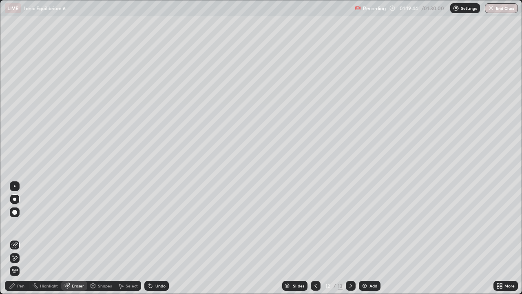
click at [18, 238] on div "Pen" at bounding box center [17, 286] width 24 height 10
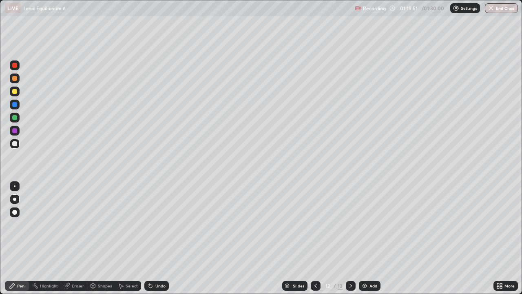
click at [78, 238] on div "Eraser" at bounding box center [78, 286] width 12 height 4
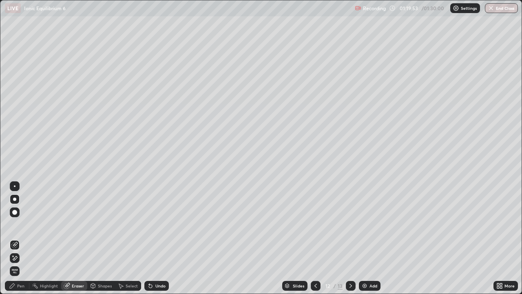
click at [24, 238] on div "Pen" at bounding box center [20, 286] width 7 height 4
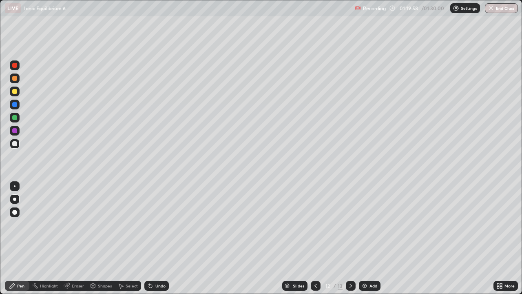
click at [351, 238] on icon at bounding box center [351, 285] width 7 height 7
click at [15, 143] on div at bounding box center [14, 143] width 5 height 5
click at [76, 238] on div "Eraser" at bounding box center [78, 286] width 12 height 4
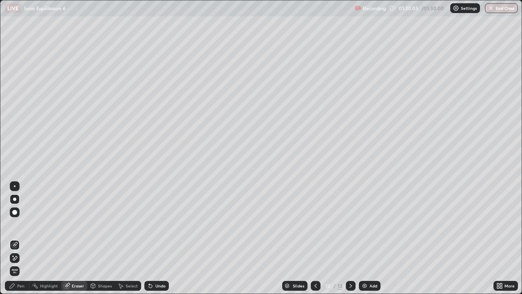
click at [12, 238] on icon at bounding box center [12, 285] width 5 height 5
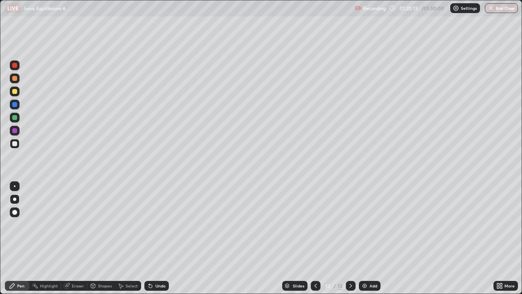
click at [102, 238] on div "Shapes" at bounding box center [105, 286] width 14 height 4
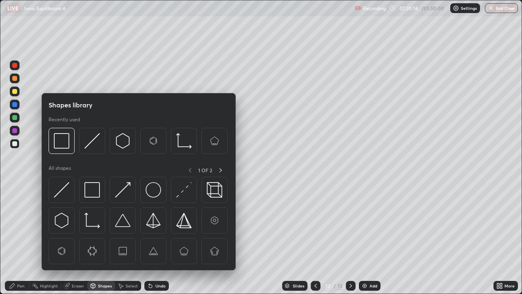
click at [91, 193] on img at bounding box center [92, 190] width 16 height 16
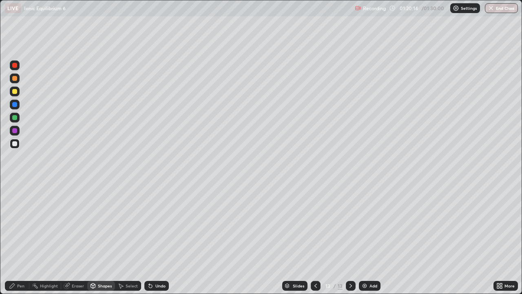
click at [18, 131] on div at bounding box center [15, 131] width 10 height 10
click at [311, 238] on div at bounding box center [316, 286] width 10 height 10
click at [72, 238] on div "Eraser" at bounding box center [78, 286] width 12 height 4
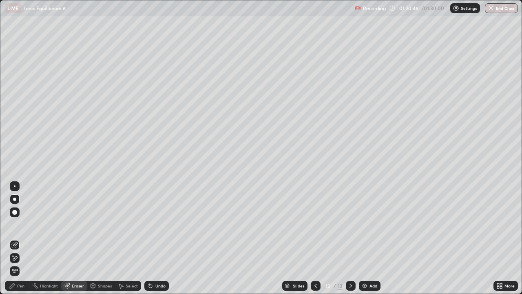
click at [33, 238] on circle at bounding box center [33, 285] width 1 height 1
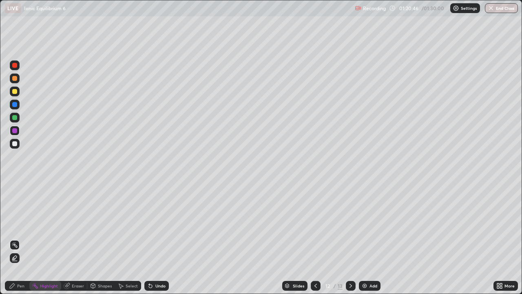
click at [21, 238] on div "Pen" at bounding box center [17, 286] width 24 height 10
click at [350, 238] on icon at bounding box center [351, 286] width 2 height 4
click at [350, 238] on icon at bounding box center [351, 285] width 7 height 7
click at [14, 120] on div at bounding box center [14, 117] width 5 height 5
click at [315, 238] on icon at bounding box center [316, 285] width 7 height 7
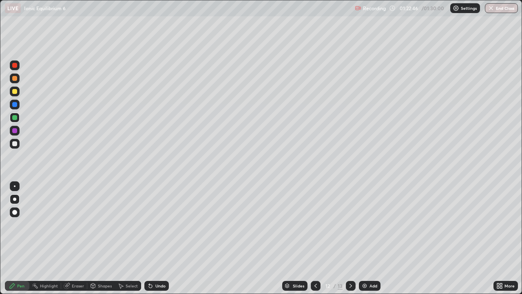
click at [350, 238] on icon at bounding box center [351, 285] width 7 height 7
click at [16, 147] on div at bounding box center [15, 144] width 10 height 10
click at [506, 7] on button "End Class" at bounding box center [502, 8] width 32 height 10
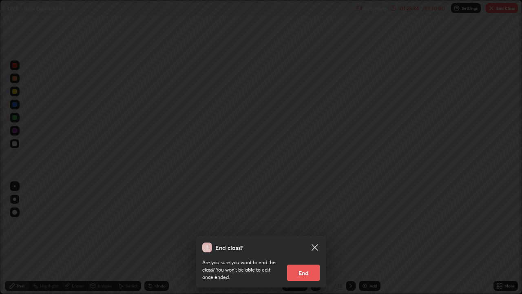
click at [310, 238] on button "End" at bounding box center [303, 272] width 33 height 16
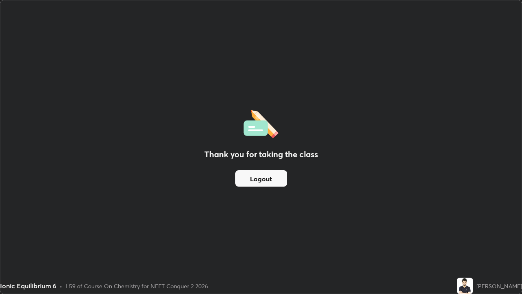
click at [270, 180] on button "Logout" at bounding box center [261, 178] width 52 height 16
